Goal: Contribute content: Add original content to the website for others to see

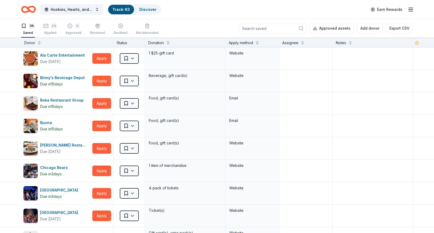
scroll to position [634, 0]
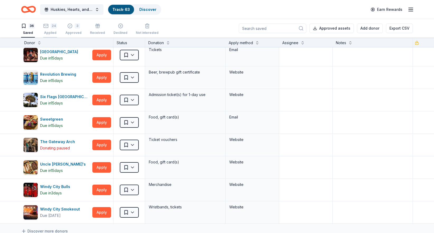
click at [47, 27] on rect "button" at bounding box center [46, 25] width 4 height 3
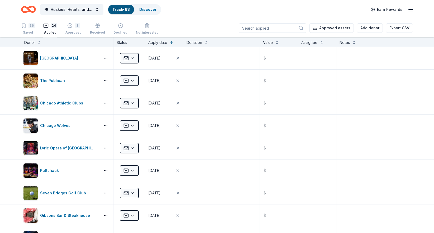
click at [27, 28] on div "36 Saved" at bounding box center [28, 29] width 14 height 12
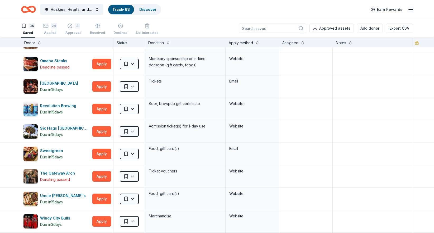
scroll to position [604, 0]
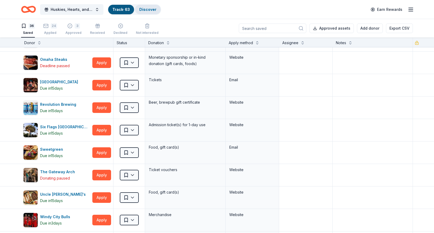
click at [149, 10] on link "Discover" at bounding box center [147, 9] width 17 height 4
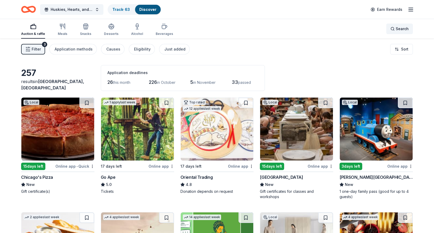
click at [396, 28] on div "Search" at bounding box center [400, 29] width 18 height 6
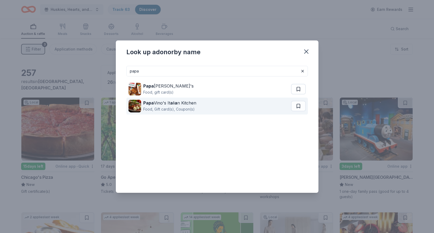
click at [170, 104] on div "Papa Vino's It a li a n Kitchen" at bounding box center [169, 103] width 53 height 6
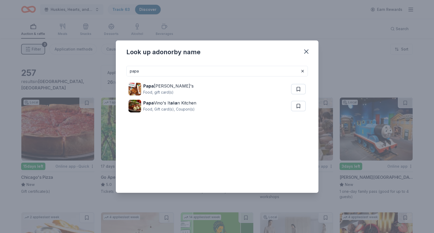
click at [140, 71] on input "papa" at bounding box center [217, 71] width 182 height 11
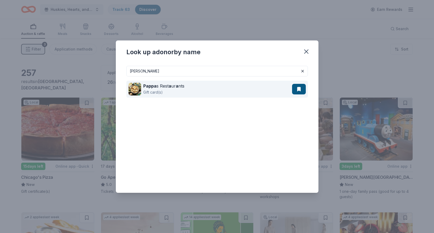
type input "papp"
click at [185, 94] on div "Pappa s Rest a ur a nts Gift card(s)" at bounding box center [211, 89] width 164 height 17
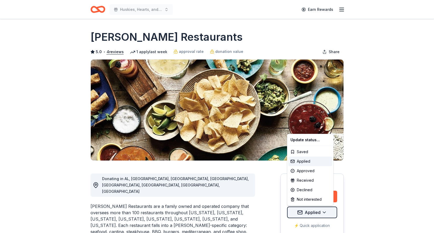
click at [309, 213] on html "Huskies, Hearts, and High Stakes Earn Rewards Deadline passed Share [PERSON_NAM…" at bounding box center [217, 116] width 434 height 233
click at [311, 172] on div "Approved" at bounding box center [311, 171] width 44 height 10
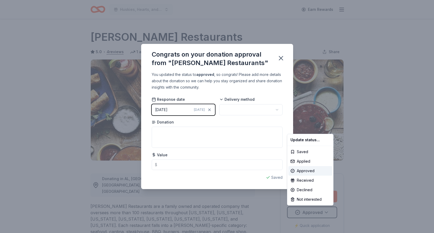
click at [256, 110] on html "Huskies, Hearts, and High Stakes Earn Rewards Deadline passed Share Pappas Rest…" at bounding box center [217, 116] width 434 height 233
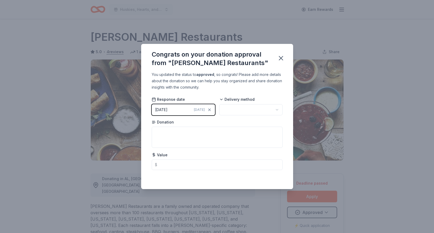
click at [263, 109] on html "Huskies, Hearts, and High Stakes Earn Rewards Deadline passed Share Pappas Rest…" at bounding box center [217, 116] width 434 height 233
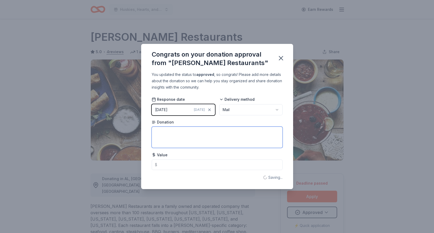
click at [179, 137] on textarea at bounding box center [217, 136] width 131 height 21
type textarea "Gift Card"
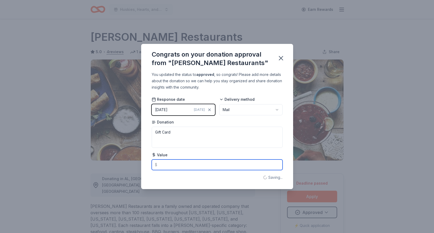
click at [178, 166] on input "text" at bounding box center [217, 164] width 131 height 11
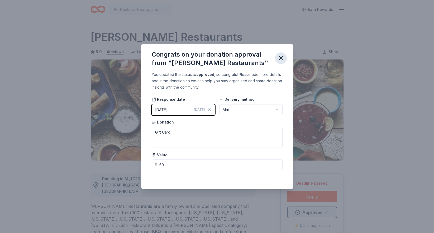
type input "50.00"
click at [281, 59] on icon "button" at bounding box center [280, 57] width 7 height 7
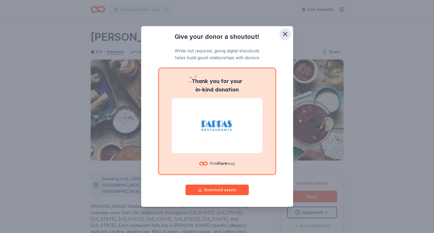
click at [286, 34] on icon "button" at bounding box center [285, 34] width 4 height 4
